Goal: Navigation & Orientation: Find specific page/section

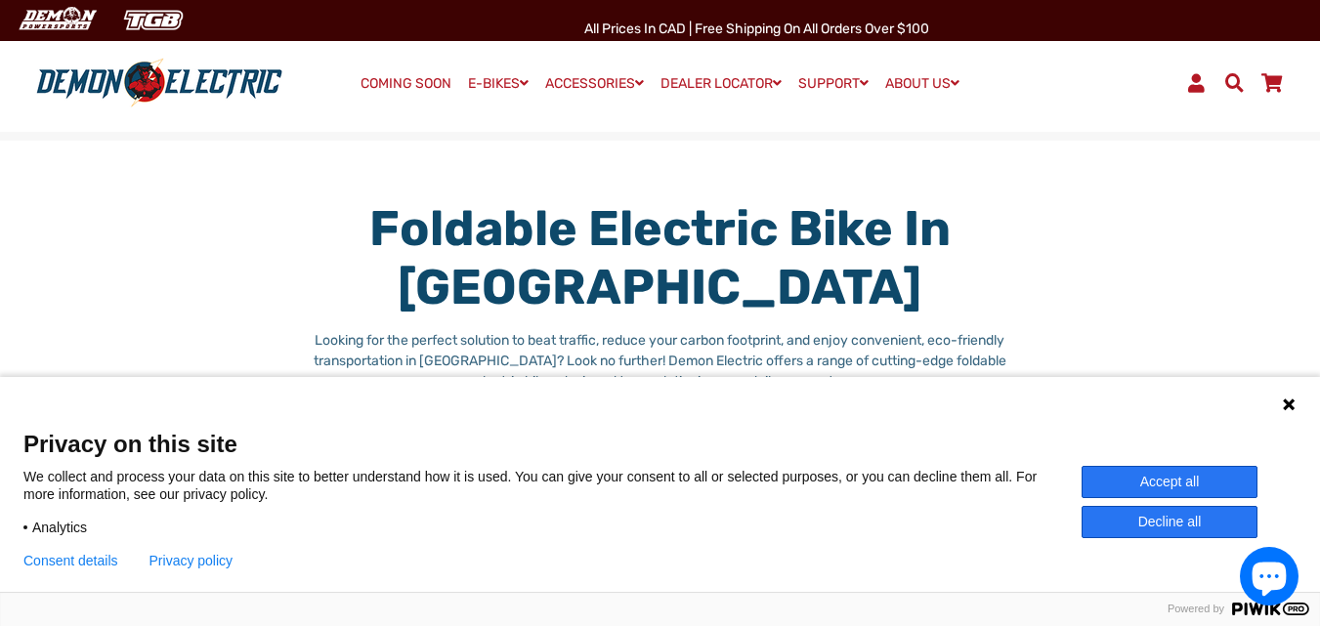
click at [1281, 409] on icon at bounding box center [1289, 405] width 16 height 16
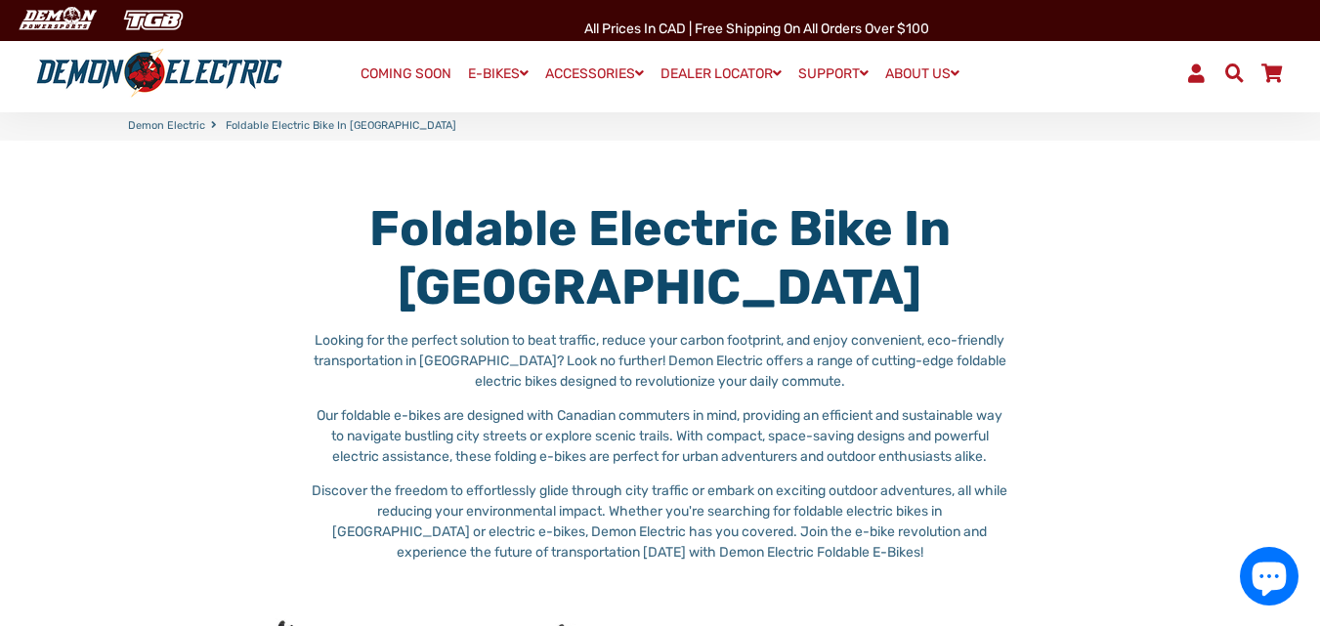
scroll to position [586, 0]
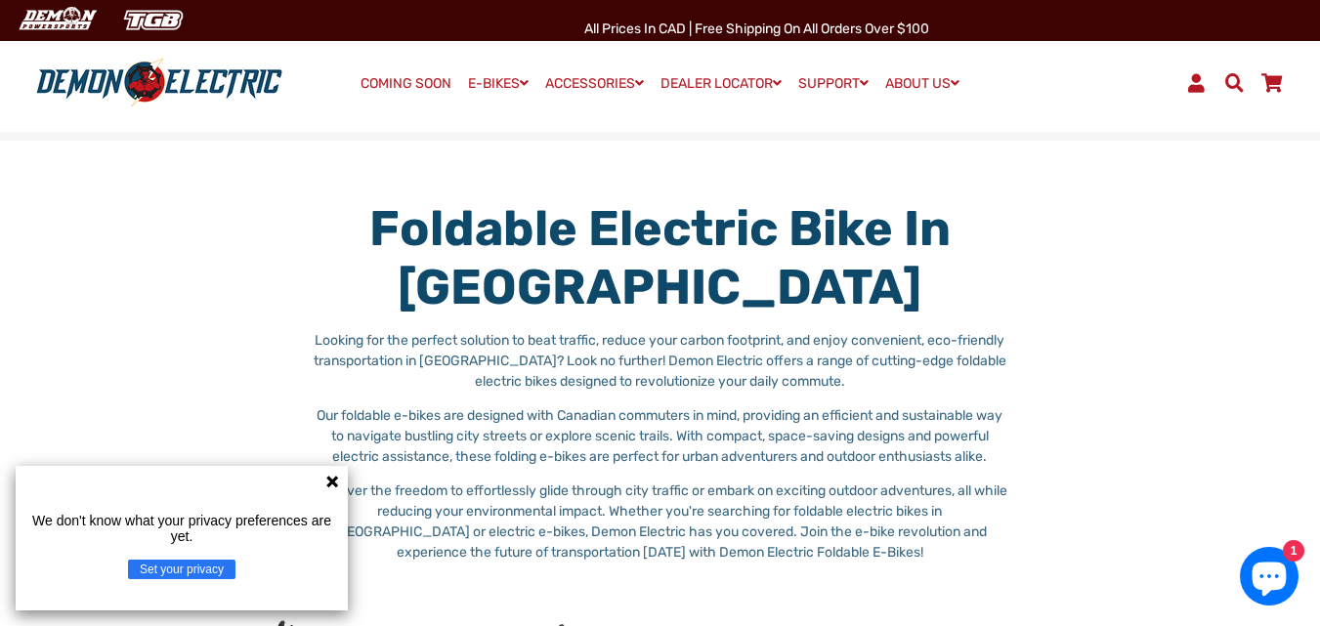
click at [330, 479] on icon at bounding box center [332, 482] width 12 height 12
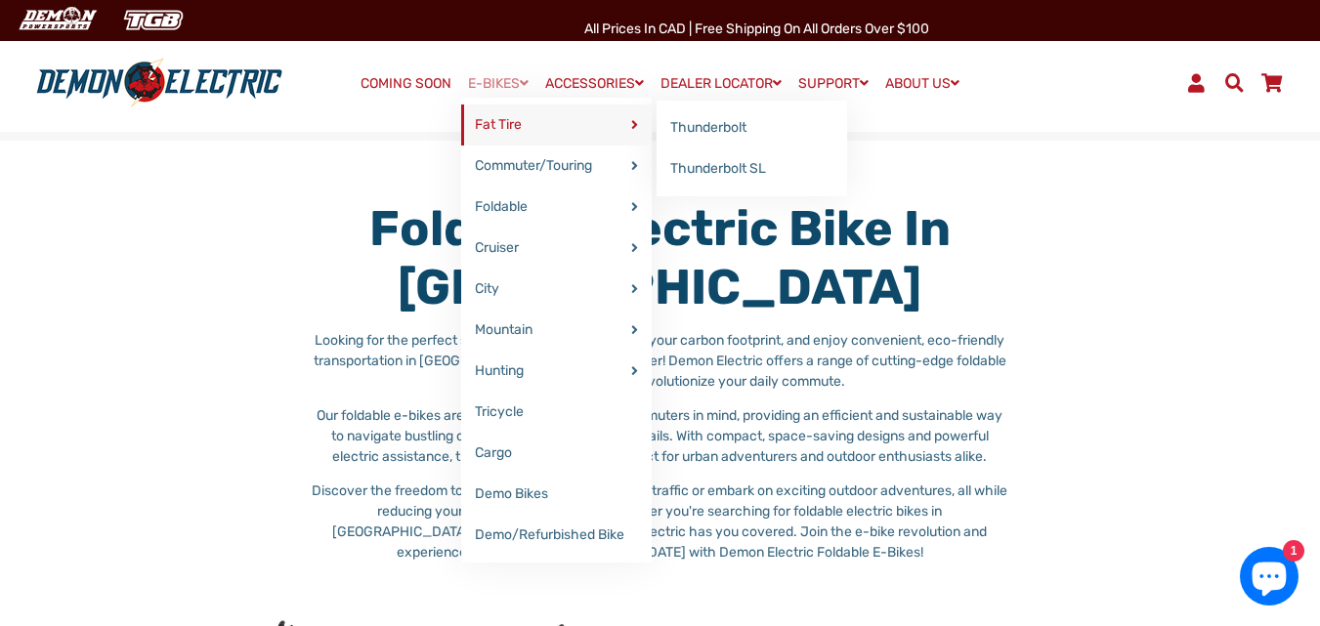
click at [565, 116] on link "Fat Tire" at bounding box center [556, 125] width 190 height 41
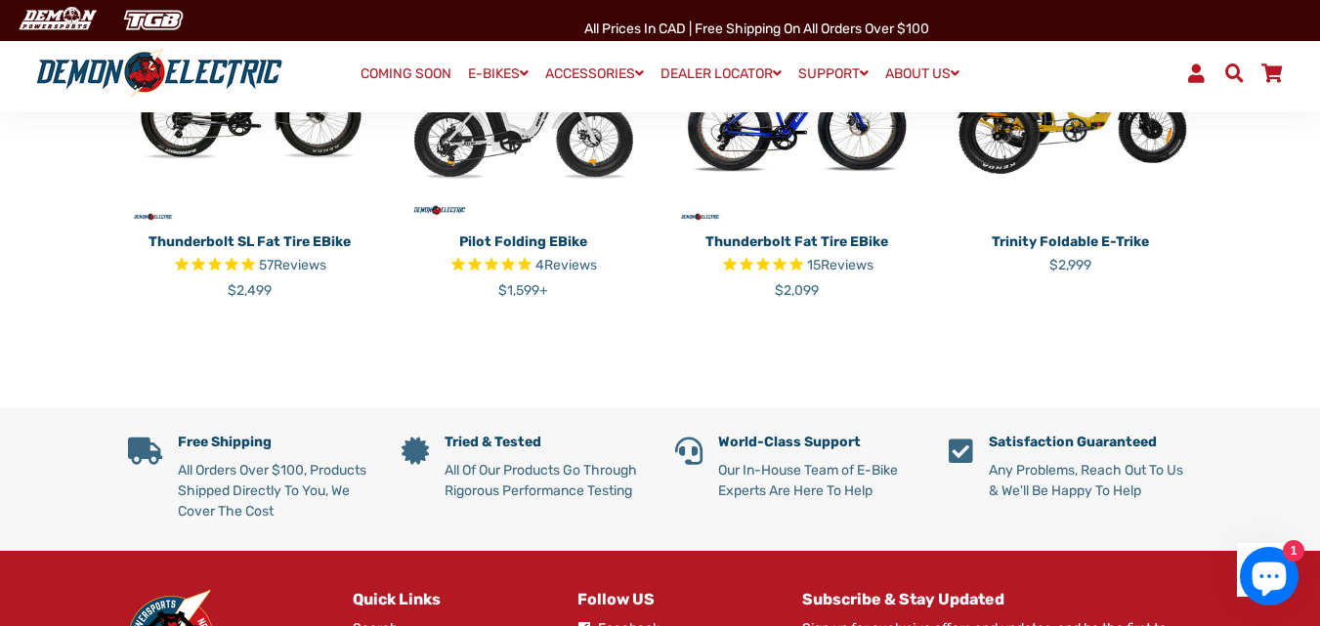
scroll to position [684, 0]
